Goal: Information Seeking & Learning: Learn about a topic

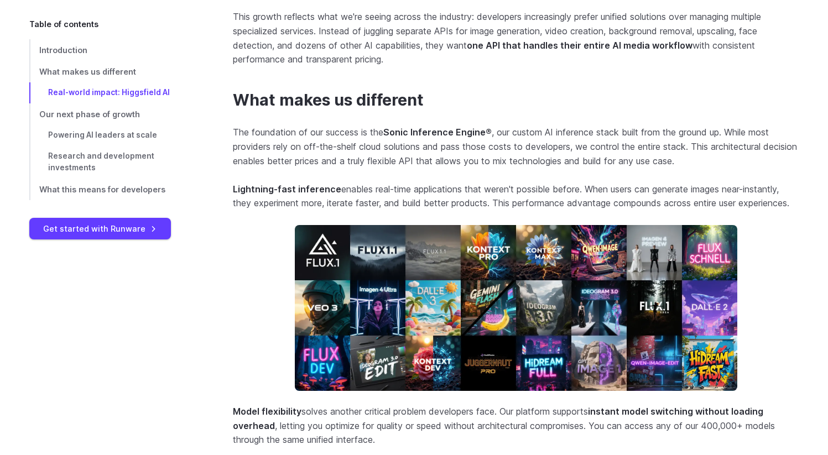
scroll to position [835, 0]
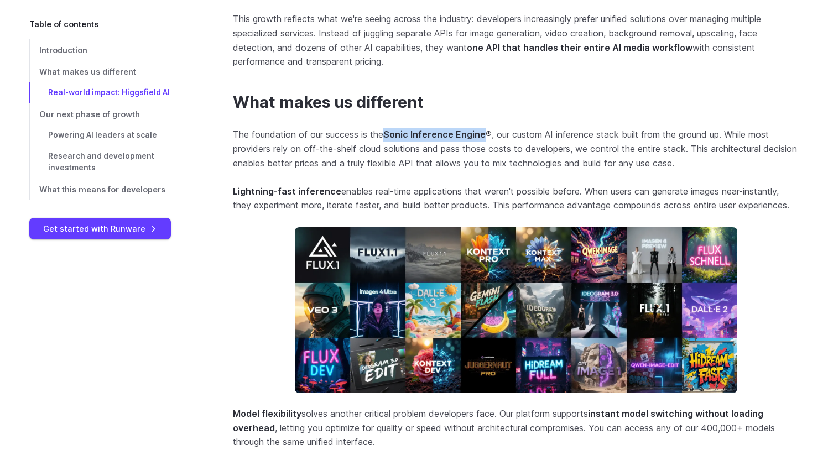
drag, startPoint x: 388, startPoint y: 134, endPoint x: 484, endPoint y: 135, distance: 96.2
click at [484, 135] on strong "Sonic Inference Engine ®" at bounding box center [437, 134] width 108 height 11
copy strong "Sonic Inference Engine"
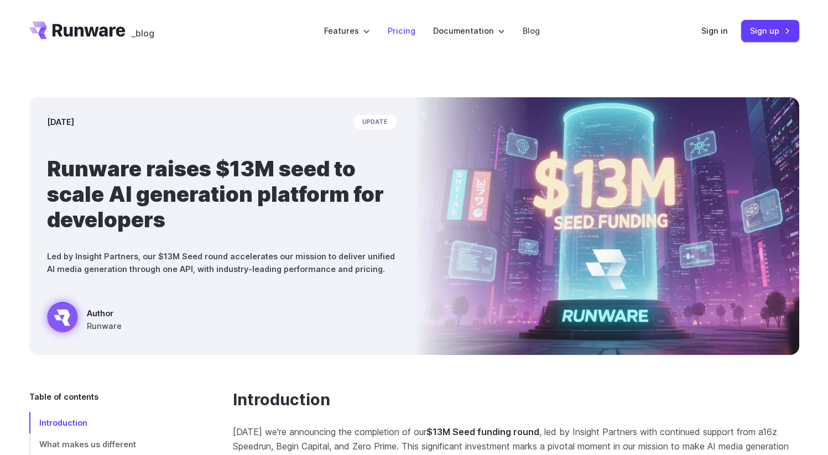
click at [405, 30] on link "Pricing" at bounding box center [402, 30] width 28 height 13
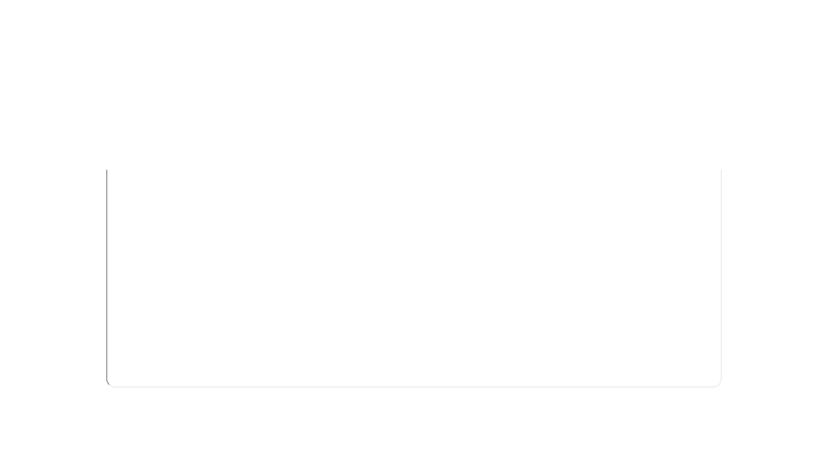
scroll to position [269, 0]
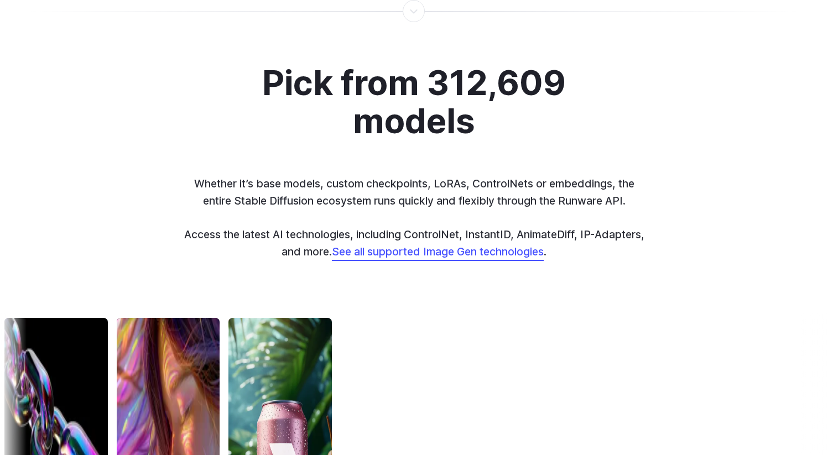
scroll to position [2900, 0]
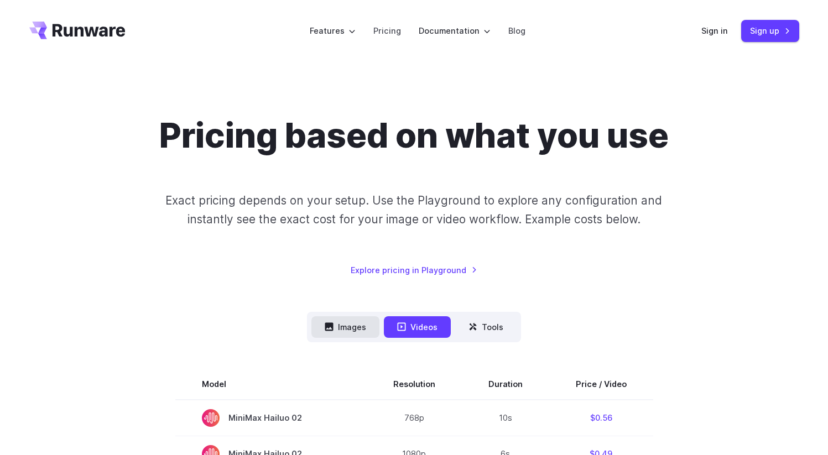
click at [367, 327] on button "Images" at bounding box center [345, 327] width 68 height 22
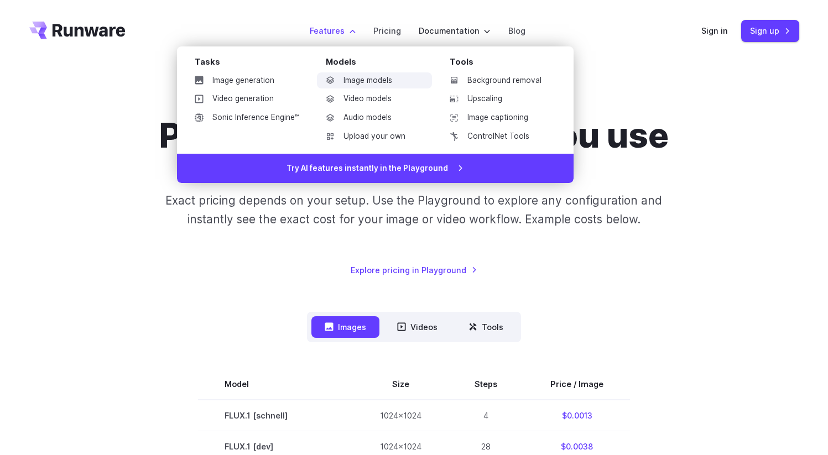
click at [369, 73] on link "Image models" at bounding box center [374, 80] width 115 height 17
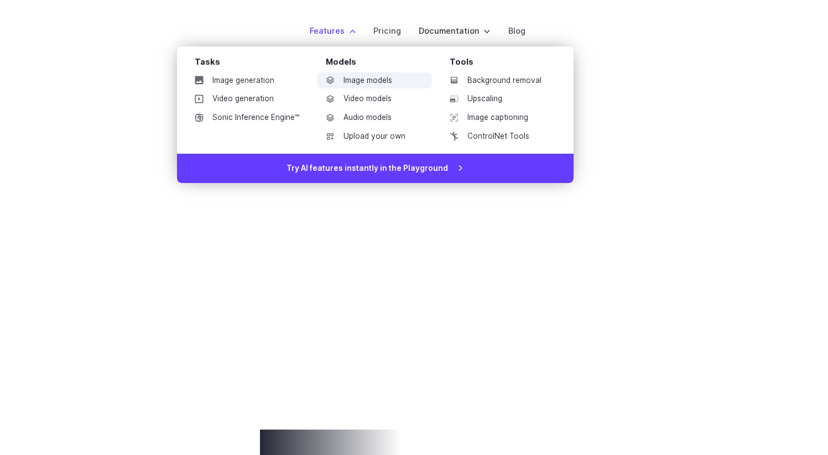
click at [365, 84] on link "Image models" at bounding box center [374, 80] width 115 height 17
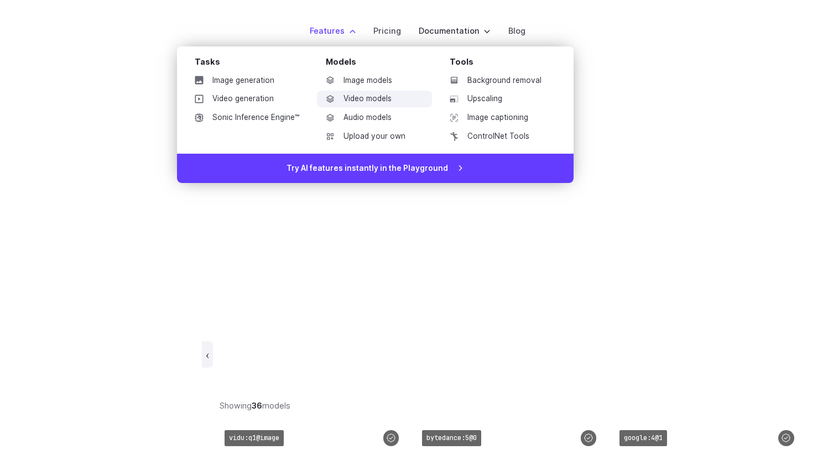
click at [368, 99] on link "Video models" at bounding box center [374, 99] width 115 height 17
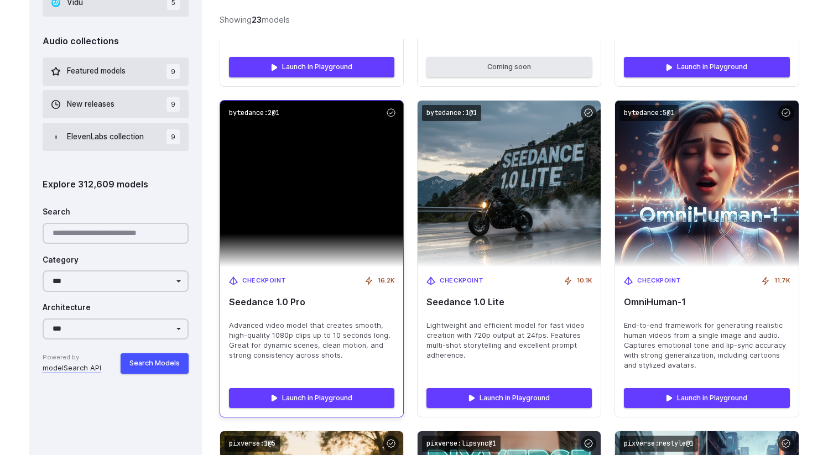
scroll to position [1045, 0]
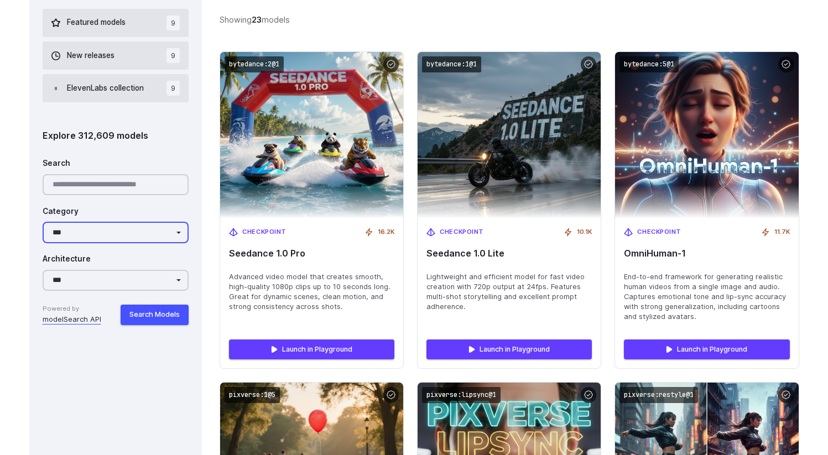
click at [169, 236] on select "**********" at bounding box center [116, 233] width 147 height 22
click at [43, 222] on select "**********" at bounding box center [116, 233] width 147 height 22
click at [168, 232] on select "**********" at bounding box center [116, 233] width 147 height 22
click at [117, 194] on input "Search" at bounding box center [116, 185] width 147 height 22
click at [91, 295] on div "**********" at bounding box center [116, 239] width 147 height 174
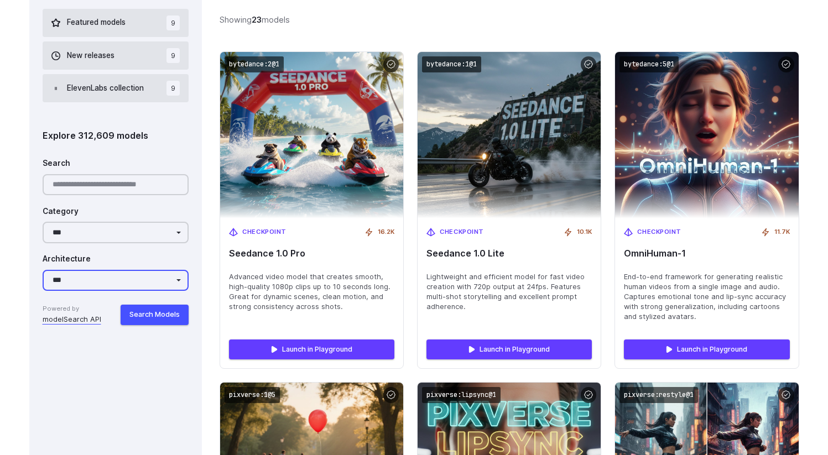
click at [90, 290] on select "**********" at bounding box center [116, 281] width 147 height 22
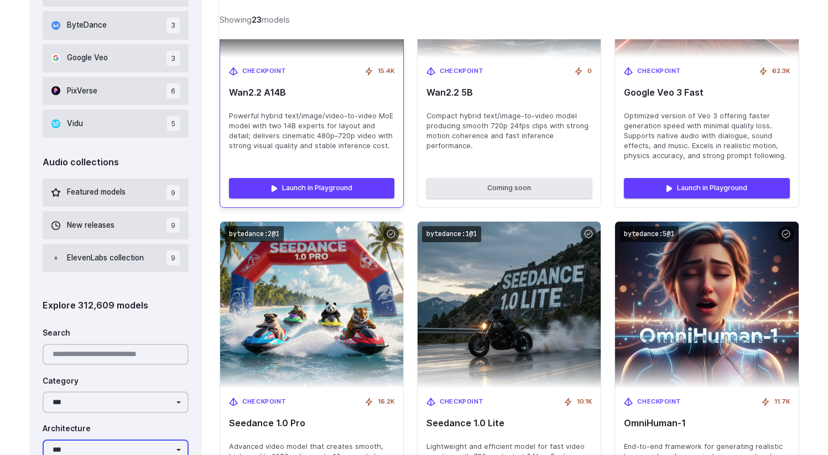
scroll to position [877, 0]
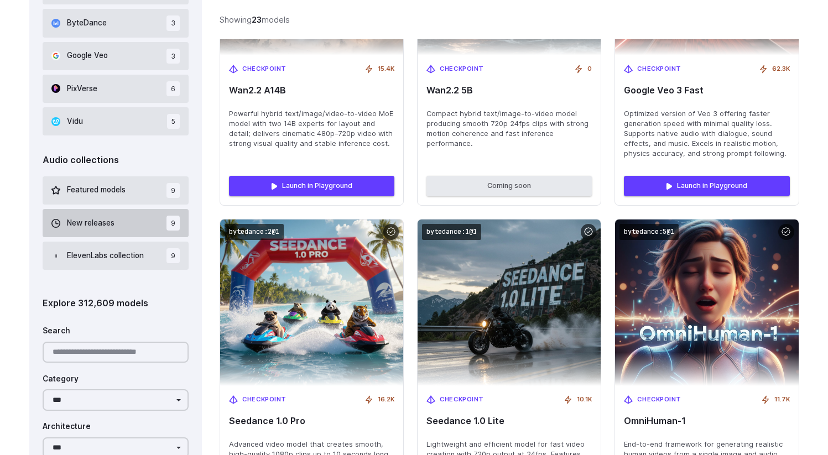
click at [129, 221] on button "New releases 9" at bounding box center [116, 223] width 147 height 28
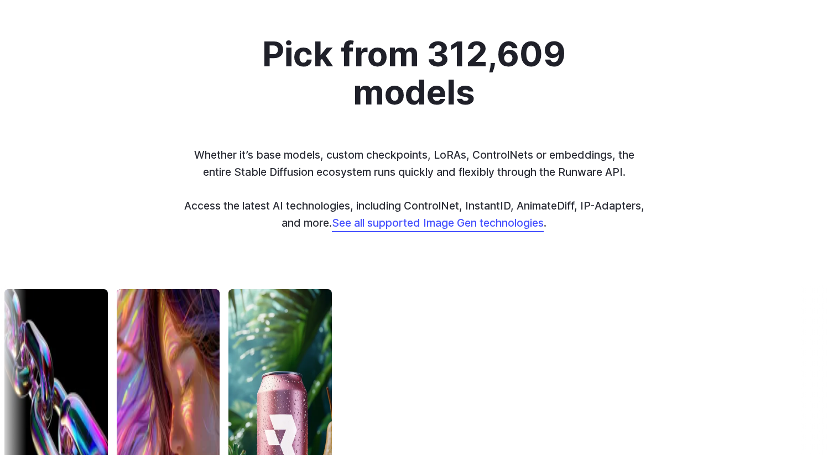
scroll to position [2100, 0]
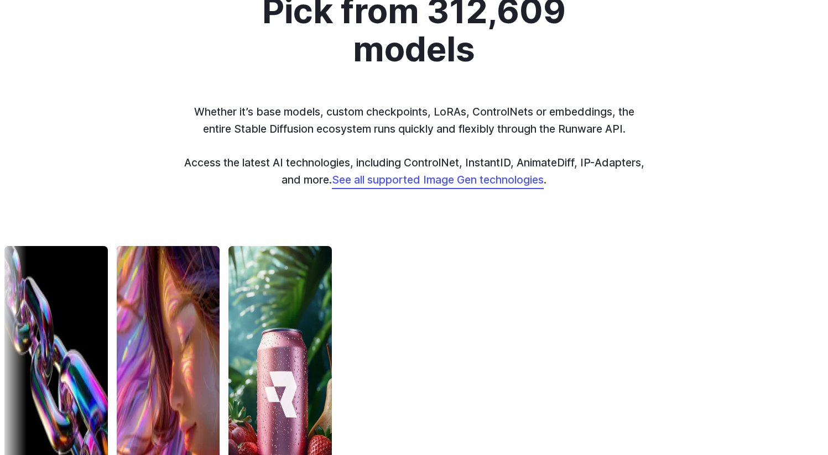
click at [440, 180] on link "See all supported Image Gen technologies" at bounding box center [438, 179] width 212 height 13
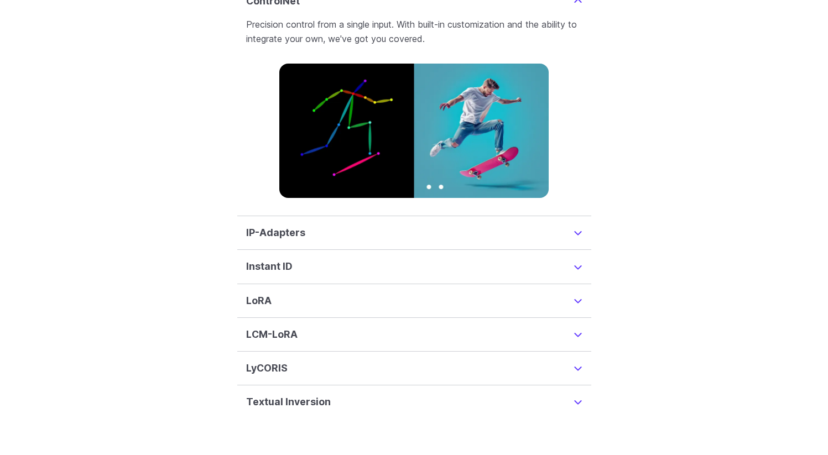
scroll to position [2611, 0]
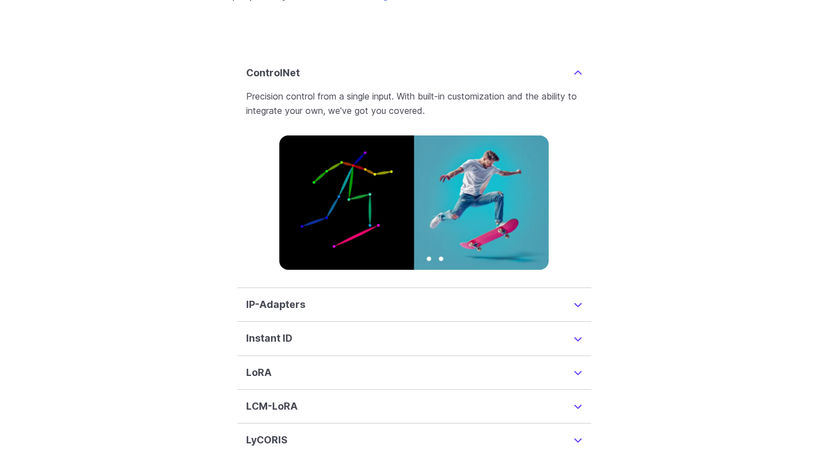
click at [462, 333] on details "Instant ID InstantID is a cutting-edge method for creating ID-Preserving images…" at bounding box center [414, 339] width 354 height 34
click at [462, 331] on summary "Instant ID" at bounding box center [414, 338] width 336 height 15
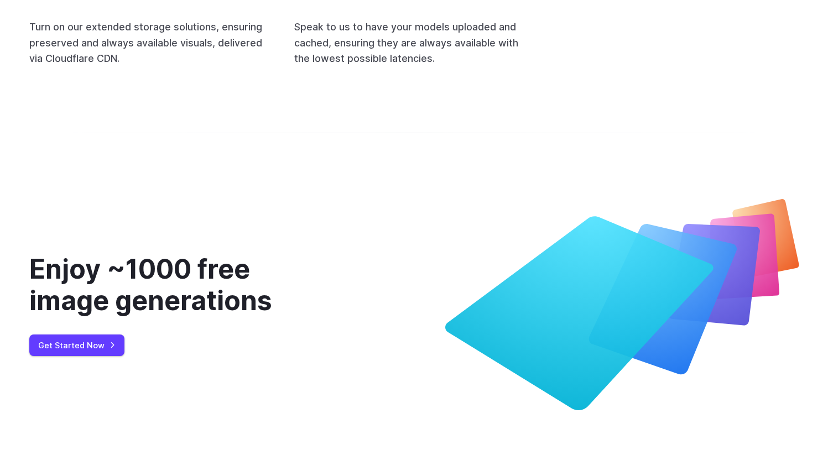
scroll to position [4500, 0]
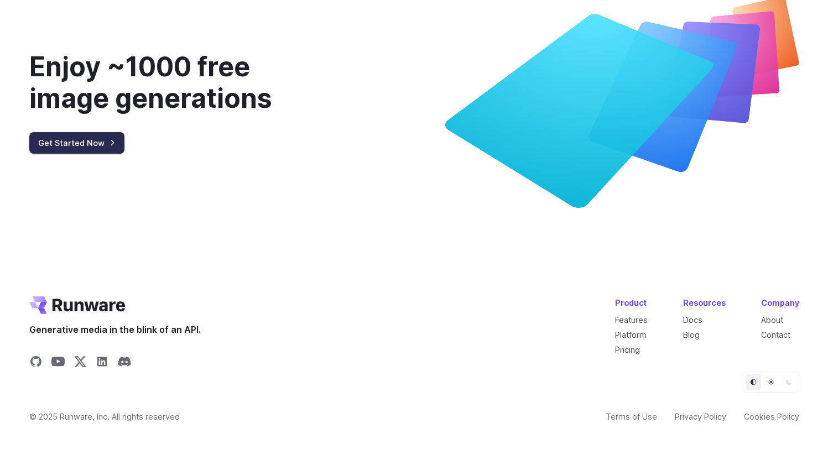
click at [86, 132] on link "Get Started Now" at bounding box center [76, 143] width 95 height 22
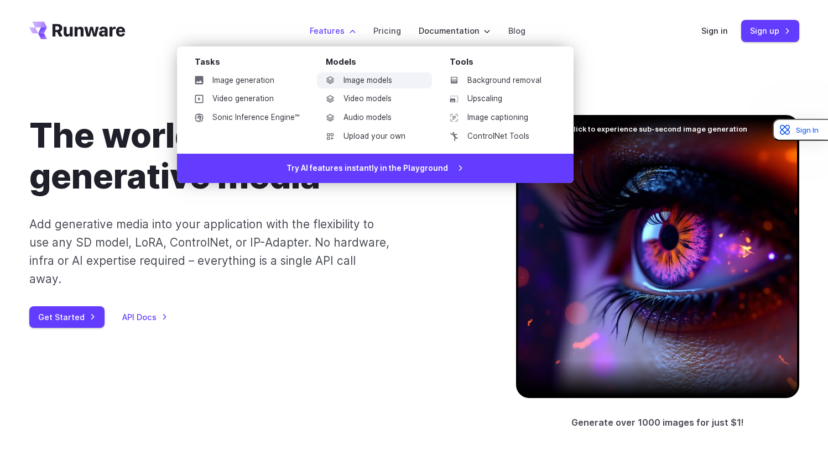
click at [368, 79] on link "Image models" at bounding box center [374, 80] width 115 height 17
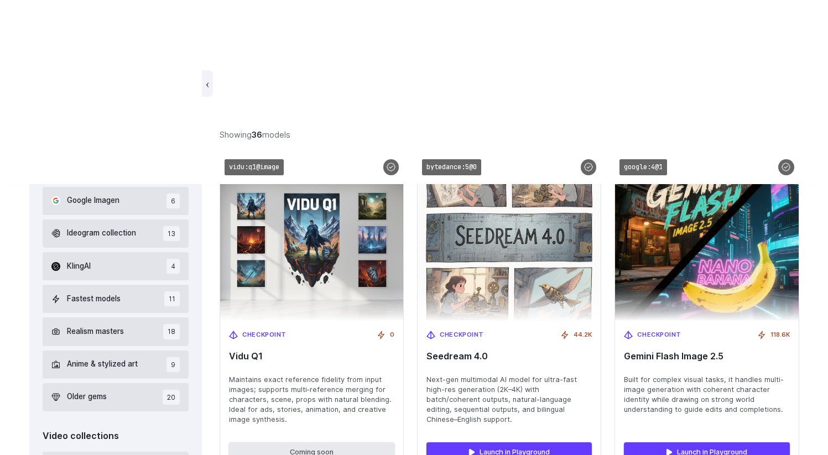
scroll to position [323, 0]
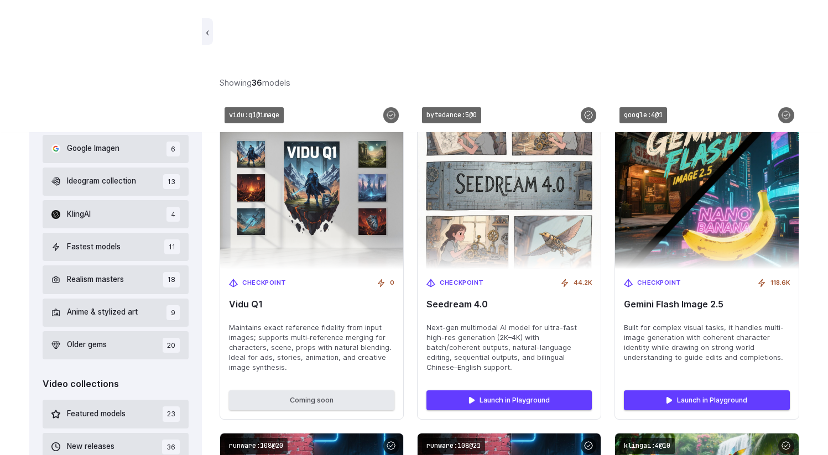
click at [117, 100] on div "Featured models 36 New releases 31 FLUX collection 18 Google Imagen 6 Ideogram …" at bounding box center [116, 197] width 147 height 323
click at [116, 98] on div "Featured models 36 New releases 31 FLUX collection 18 Google Imagen 6 Ideogram …" at bounding box center [116, 197] width 147 height 323
click at [115, 93] on button "New releases 31" at bounding box center [116, 83] width 147 height 28
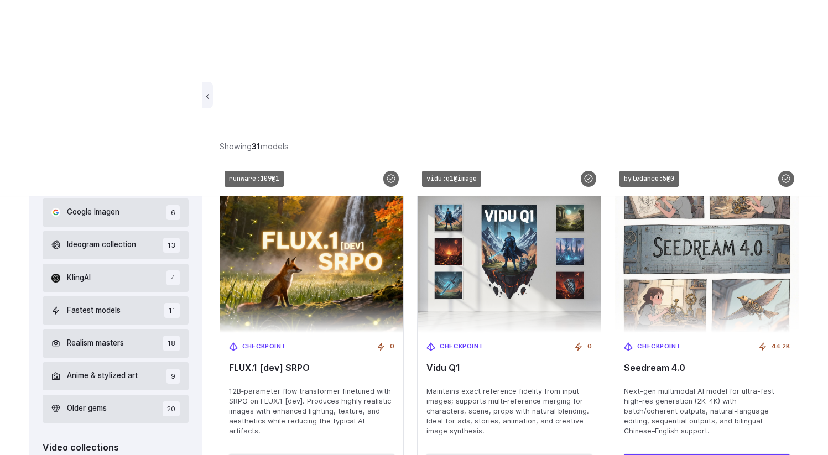
scroll to position [253, 0]
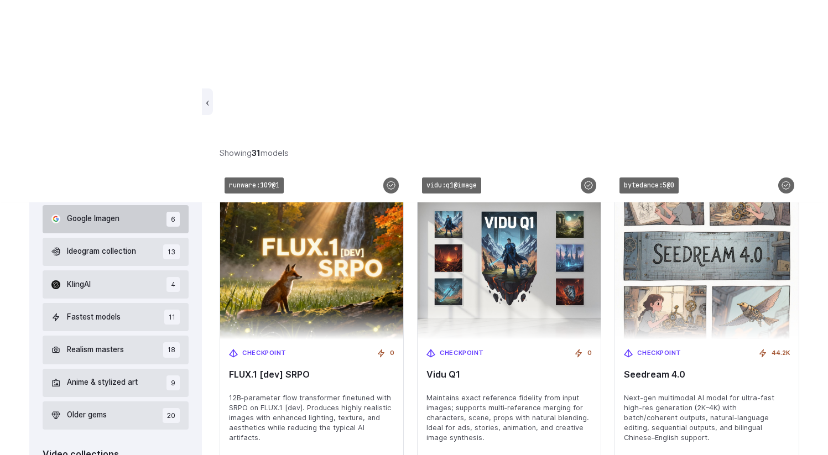
click at [138, 224] on button "Google Imagen 6" at bounding box center [116, 219] width 147 height 28
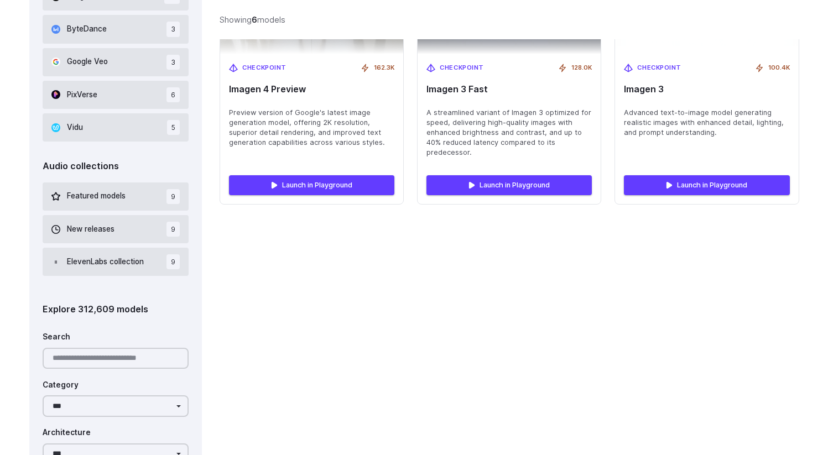
scroll to position [969, 0]
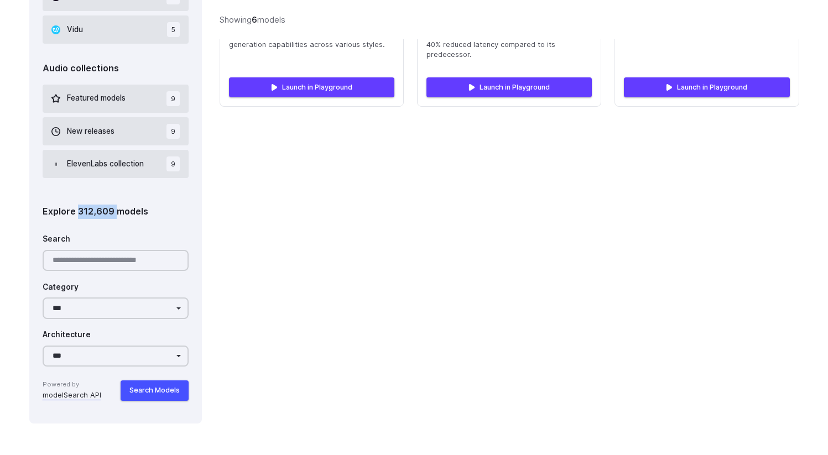
drag, startPoint x: 116, startPoint y: 212, endPoint x: 79, endPoint y: 216, distance: 36.6
click at [79, 216] on div "Explore 312,609 models" at bounding box center [116, 212] width 147 height 14
copy div "312,609"
click at [91, 217] on div "Explore 312,609 models" at bounding box center [116, 212] width 147 height 14
drag, startPoint x: 111, startPoint y: 213, endPoint x: 77, endPoint y: 215, distance: 33.8
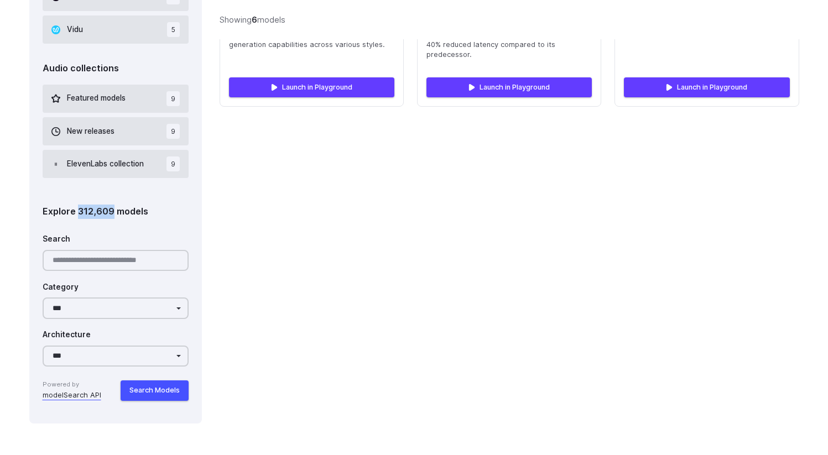
click at [77, 215] on div "Explore 312,609 models" at bounding box center [116, 212] width 147 height 14
copy div "312,609"
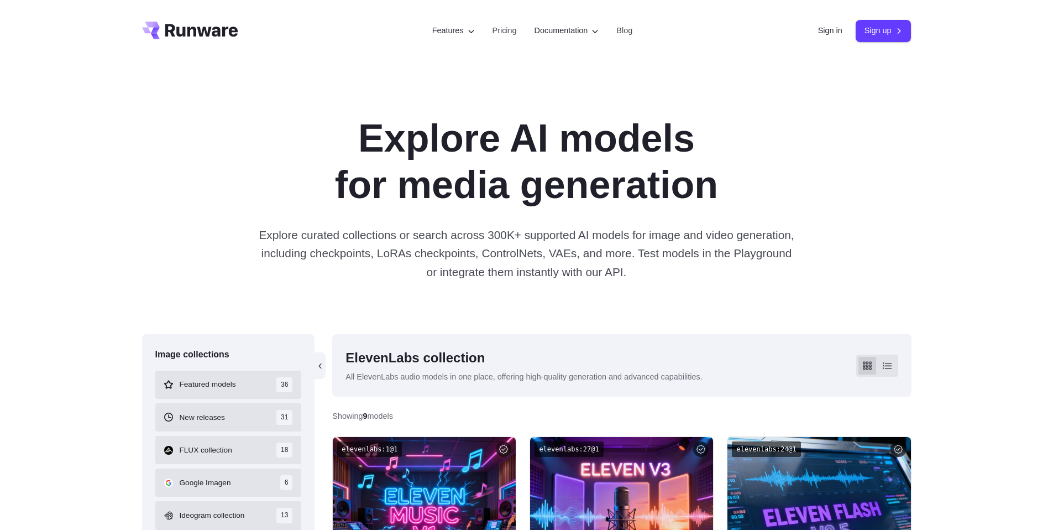
scroll to position [11, 0]
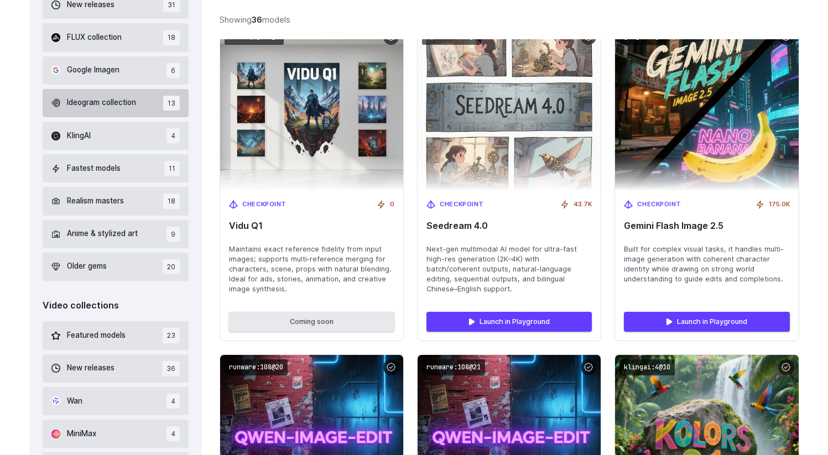
scroll to position [407, 0]
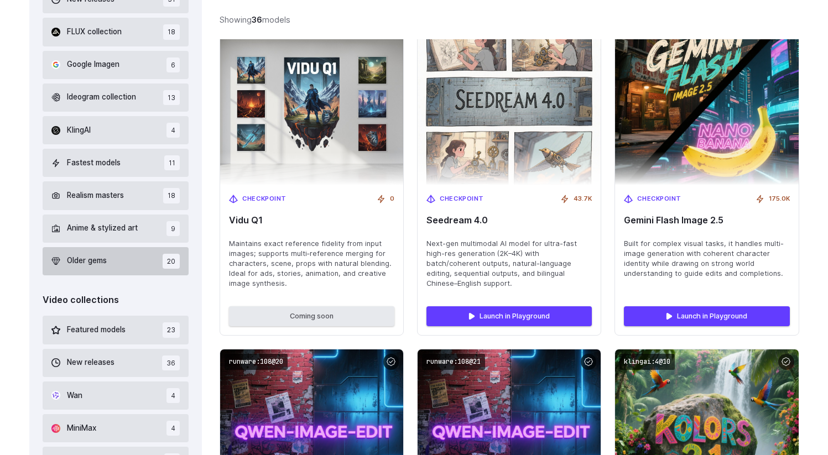
click at [144, 268] on button "Older gems 20" at bounding box center [116, 261] width 147 height 28
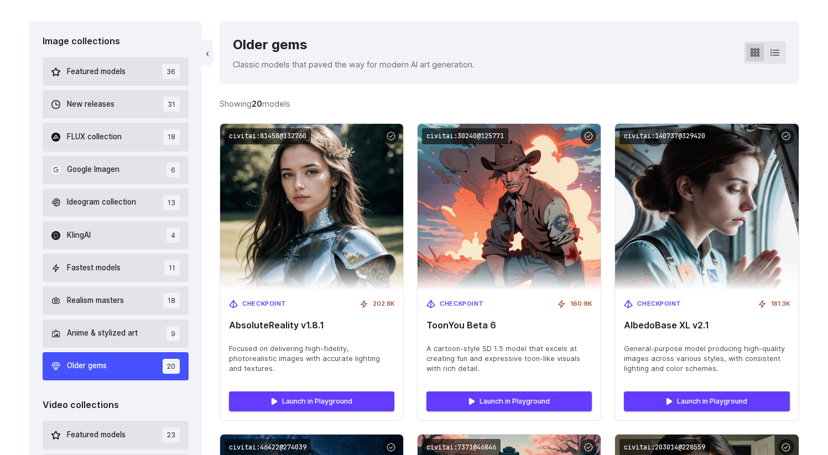
scroll to position [323, 0]
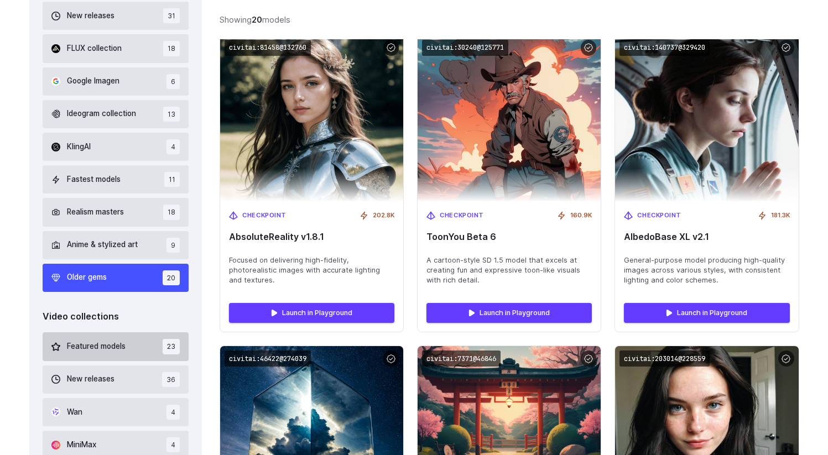
click at [132, 341] on button "Featured models 23" at bounding box center [116, 346] width 147 height 28
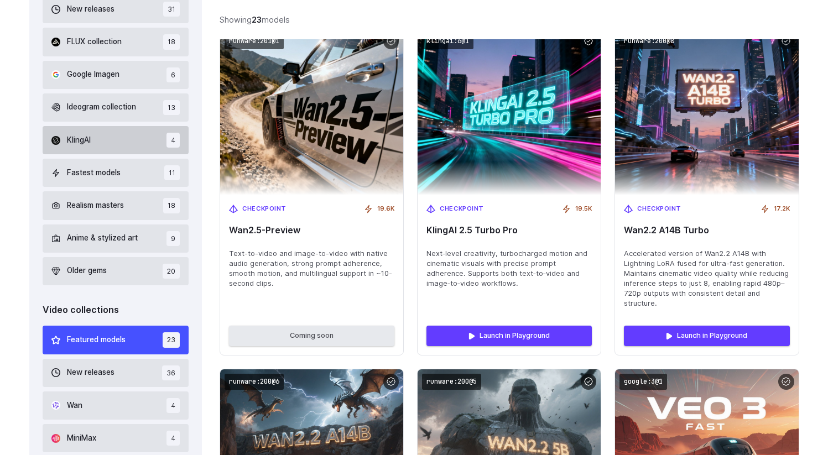
scroll to position [407, 0]
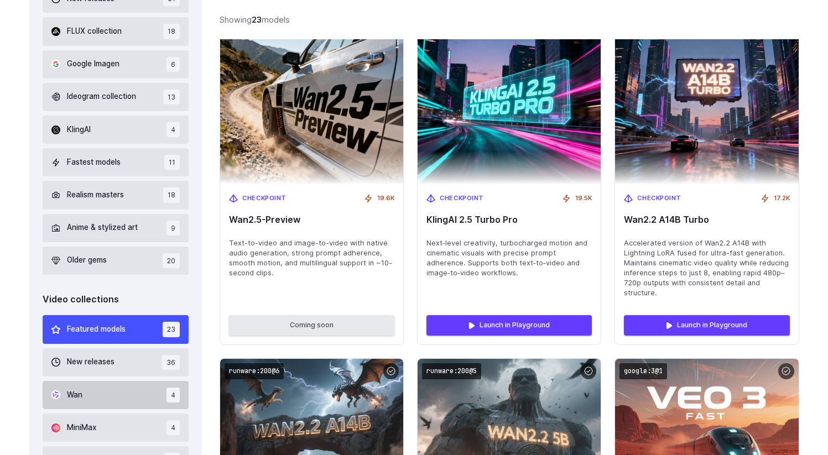
click at [121, 348] on button "New releases 36" at bounding box center [116, 362] width 147 height 28
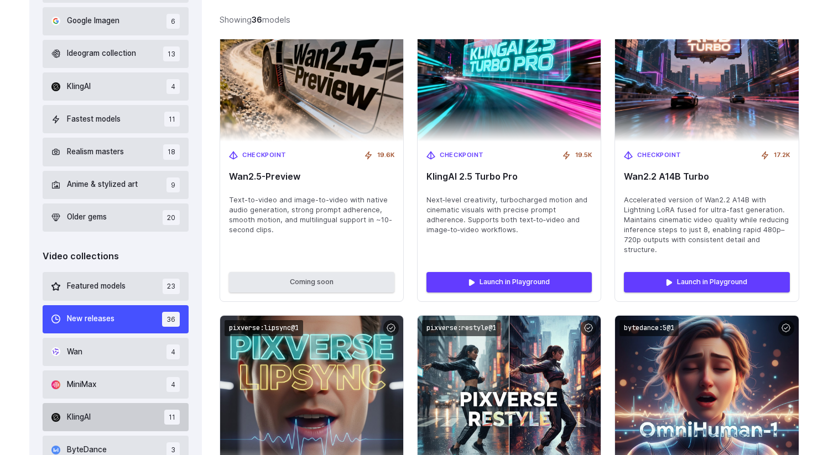
scroll to position [568, 0]
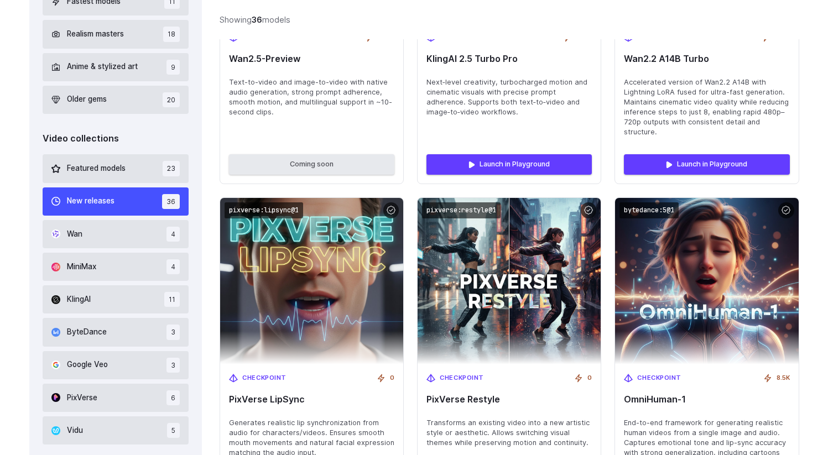
click at [162, 230] on button "Wan 4" at bounding box center [116, 234] width 147 height 28
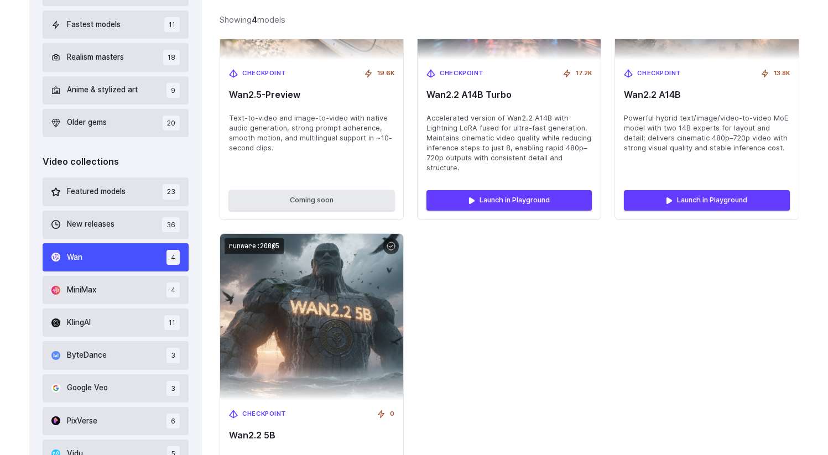
scroll to position [512, 0]
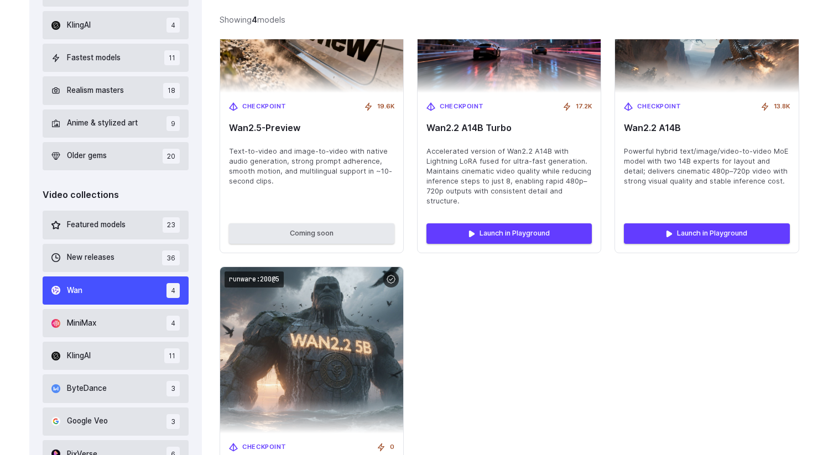
click at [168, 249] on div "Featured models 23 New releases 36 Wan 4 MiniMax 4 KlingAI 11 ByteDance 3 Googl…" at bounding box center [116, 356] width 147 height 290
